Goal: Task Accomplishment & Management: Manage account settings

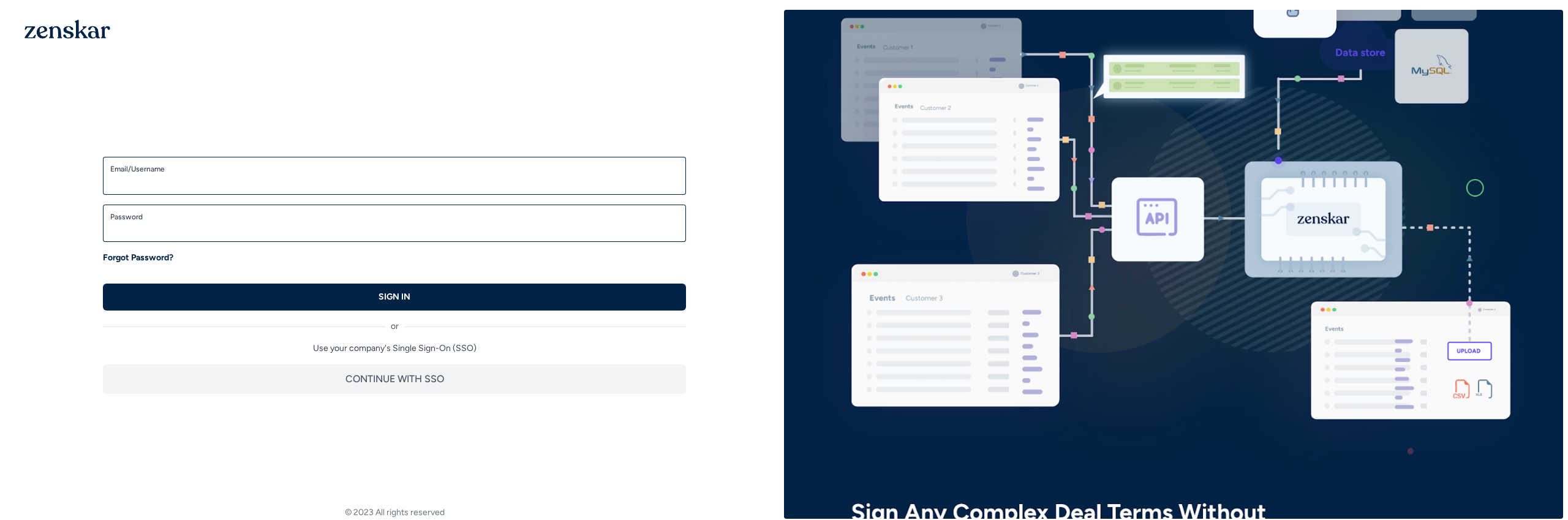
click at [223, 177] on input "Email/Username" at bounding box center [394, 181] width 568 height 14
type input "**********"
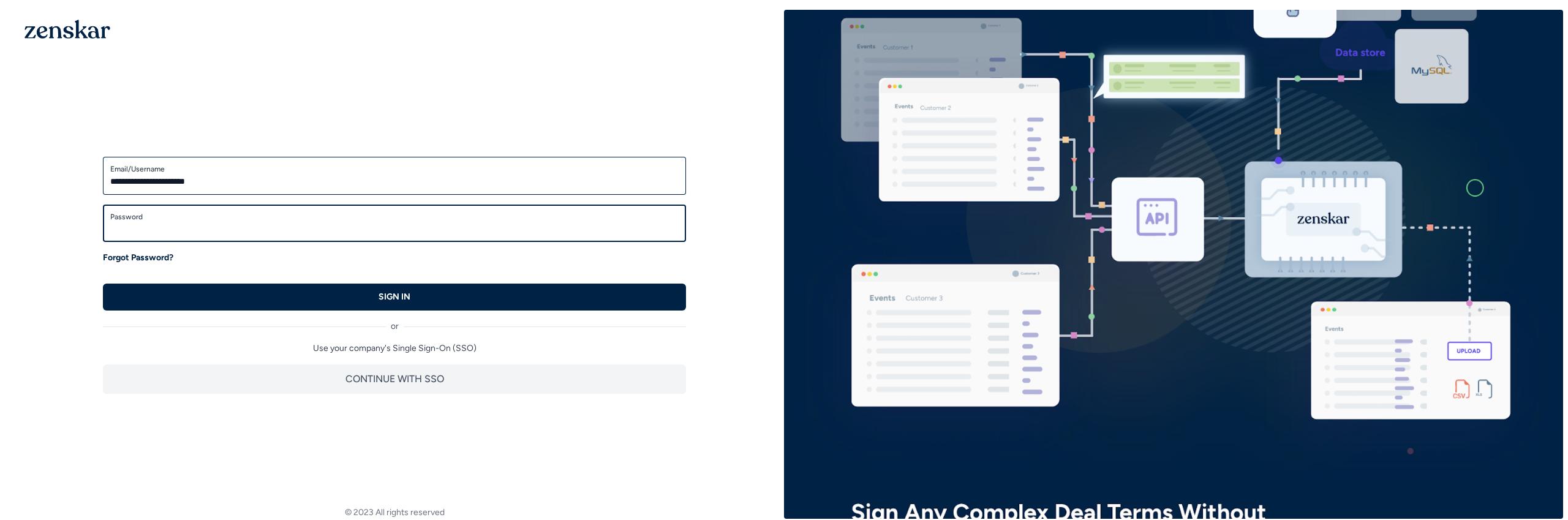
click at [103, 284] on button "SIGN IN" at bounding box center [394, 297] width 583 height 27
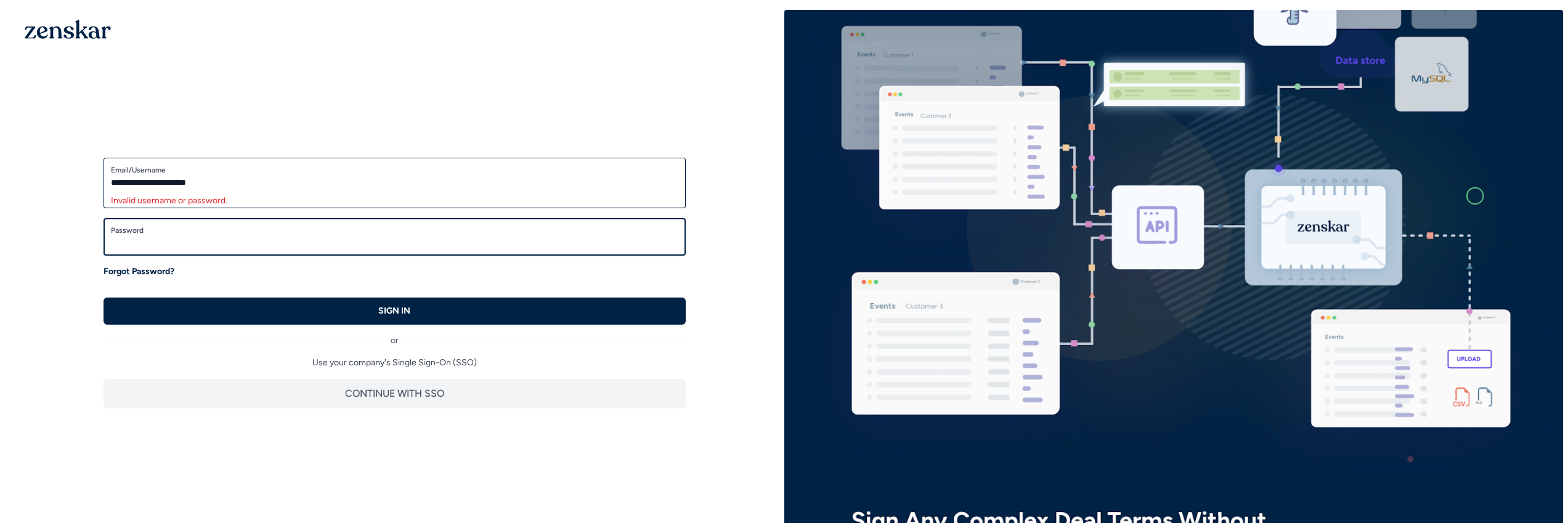
click at [104, 298] on button "SIGN IN" at bounding box center [395, 311] width 582 height 27
